Goal: Task Accomplishment & Management: Manage account settings

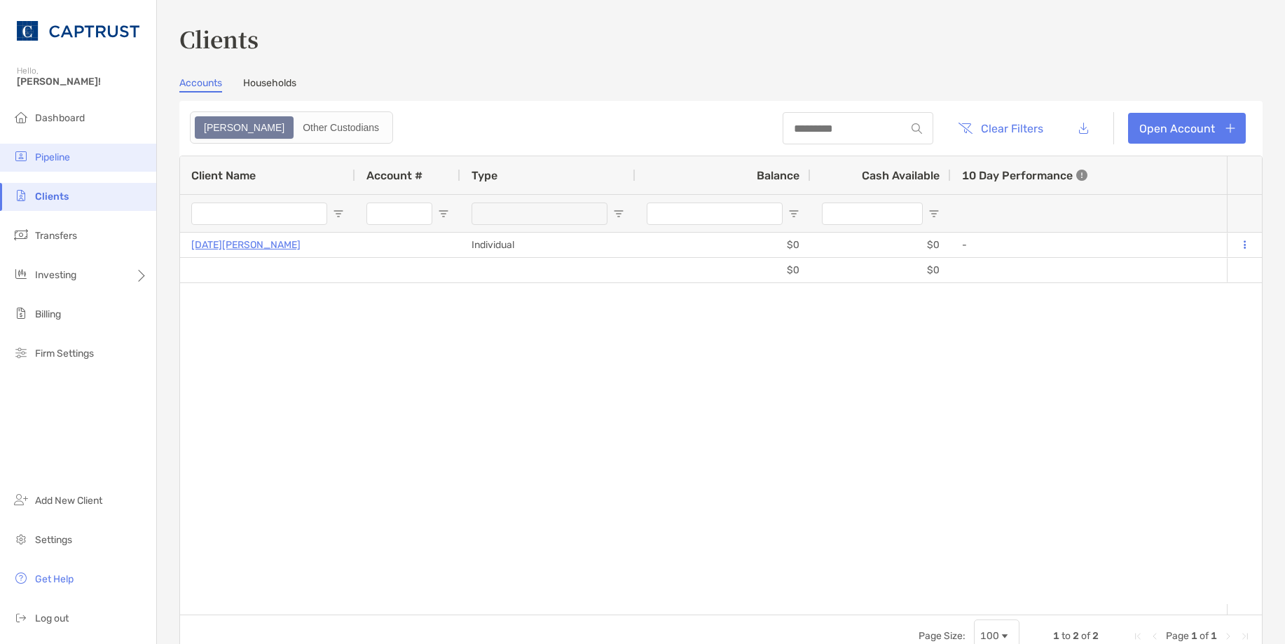
click at [65, 153] on span "Pipeline" at bounding box center [52, 157] width 35 height 12
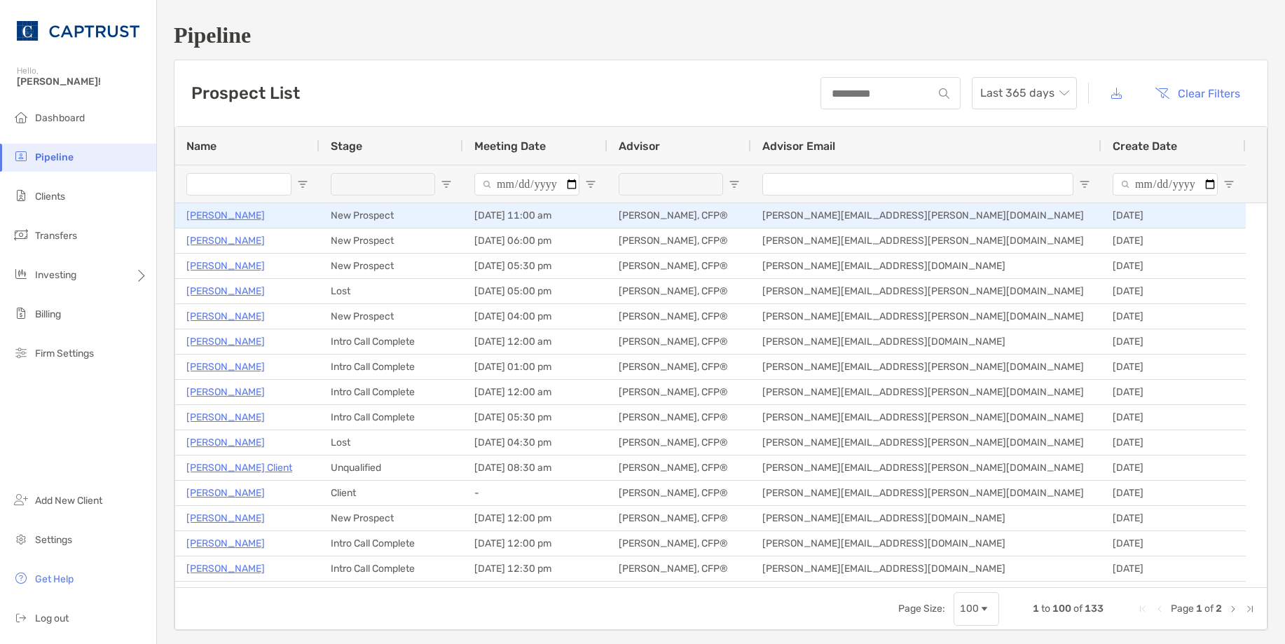
click at [232, 215] on p "[PERSON_NAME]" at bounding box center [225, 216] width 78 height 18
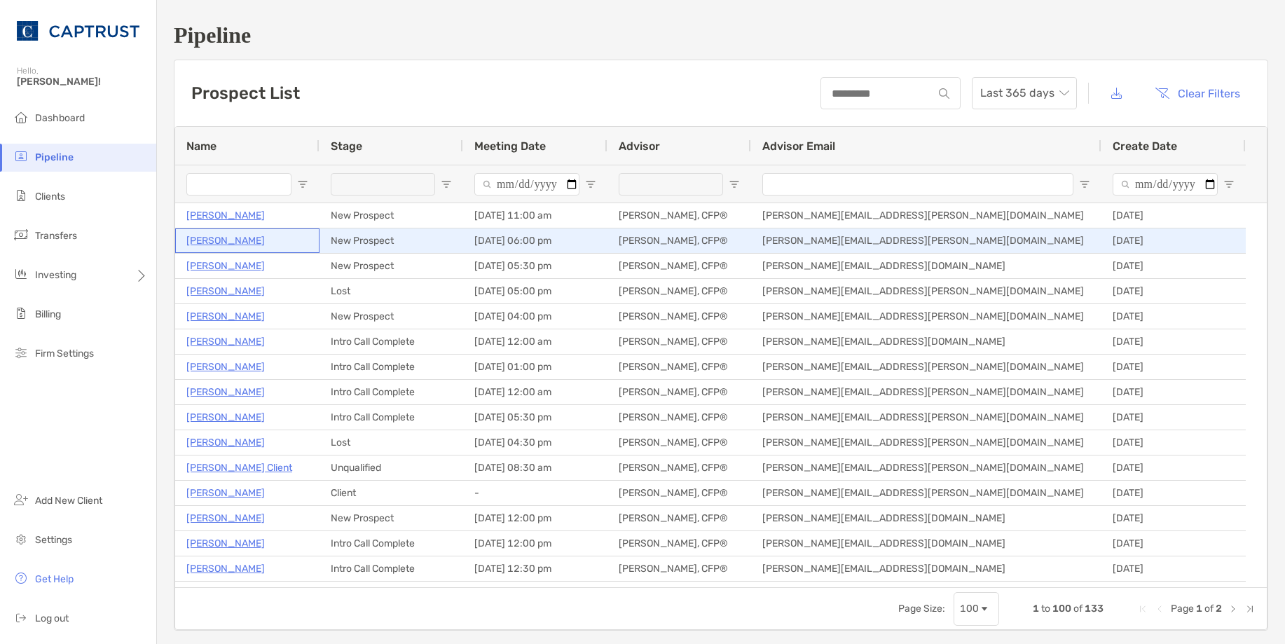
click at [211, 242] on p "Amy Walker" at bounding box center [225, 241] width 78 height 18
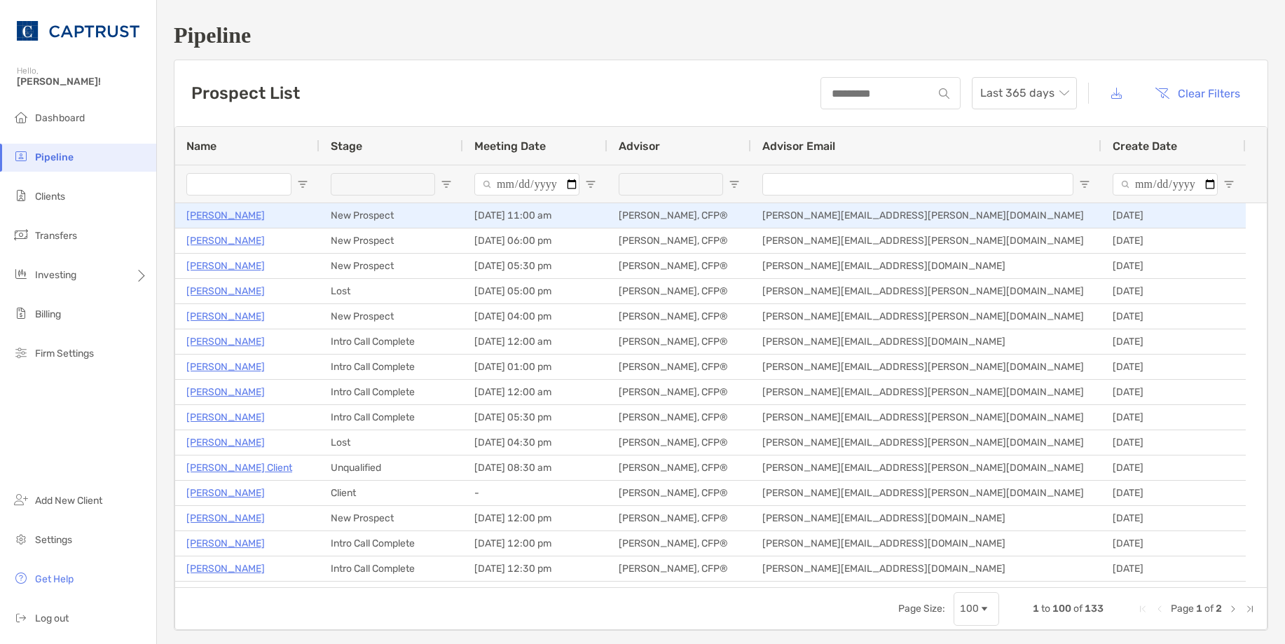
click at [209, 213] on p "[PERSON_NAME]" at bounding box center [225, 216] width 78 height 18
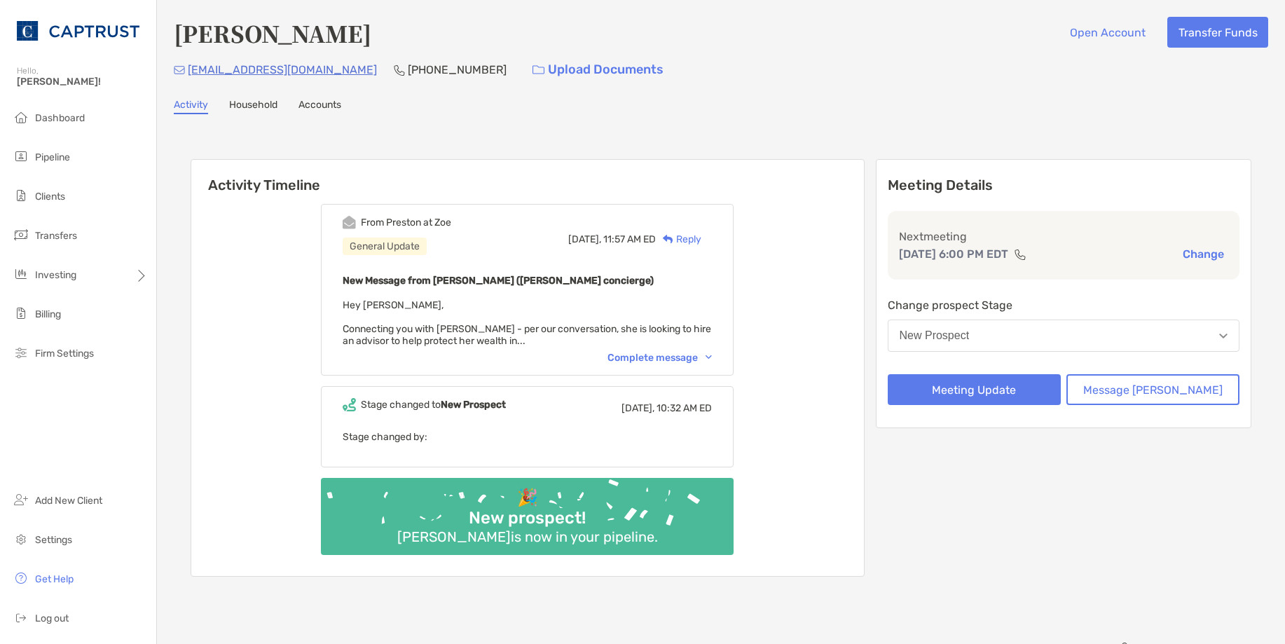
click at [712, 361] on div "Complete message" at bounding box center [660, 358] width 104 height 12
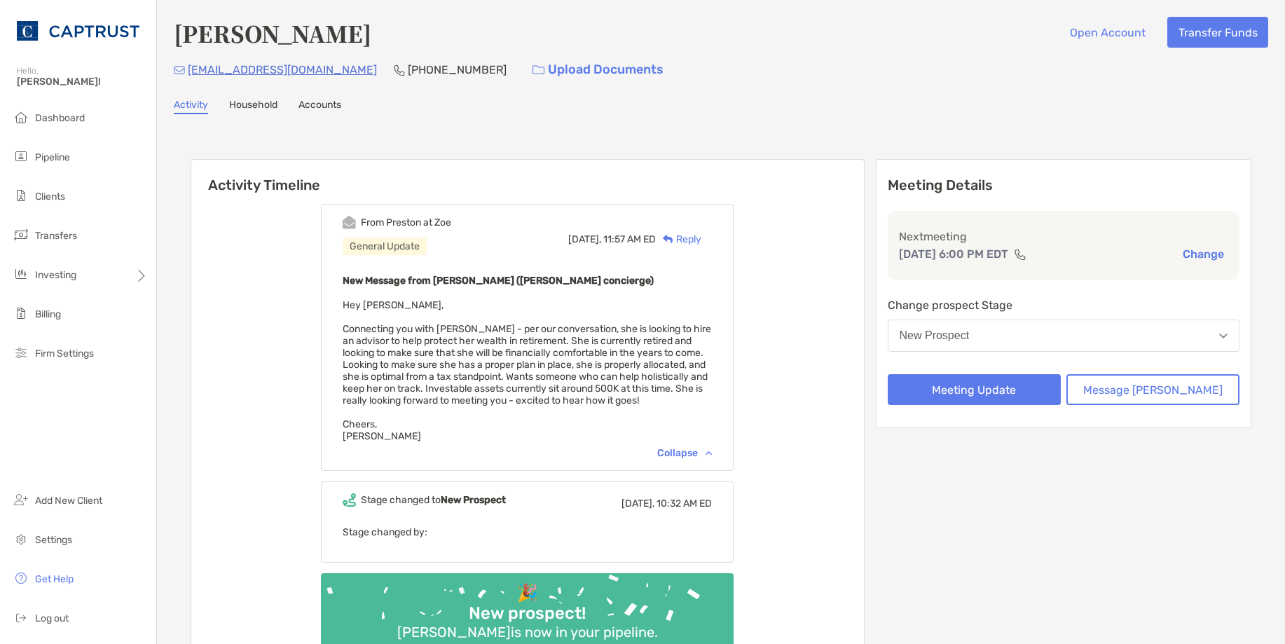
click at [984, 43] on div "Amy Walker Open Account Transfer Funds" at bounding box center [721, 33] width 1095 height 32
click at [864, 542] on div "From Preston at Zoe General Update Today, 11:57 AM ED Reply New Message from Pr…" at bounding box center [527, 432] width 673 height 478
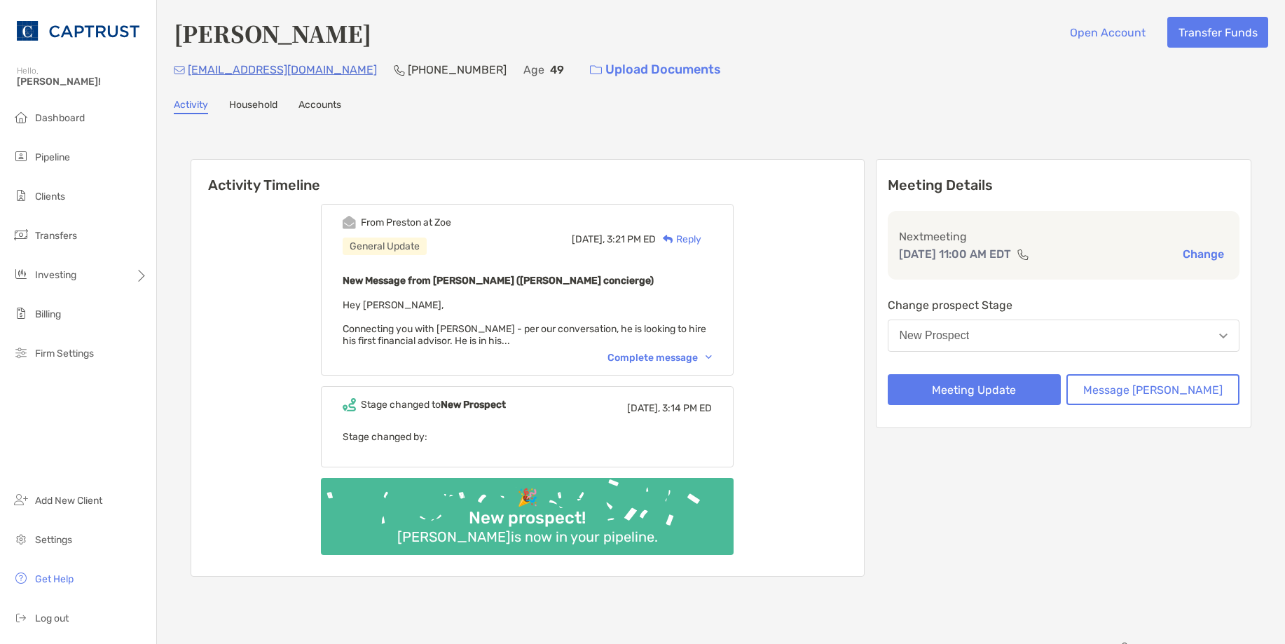
click at [650, 359] on div "Complete message" at bounding box center [660, 358] width 104 height 12
